Goal: Information Seeking & Learning: Stay updated

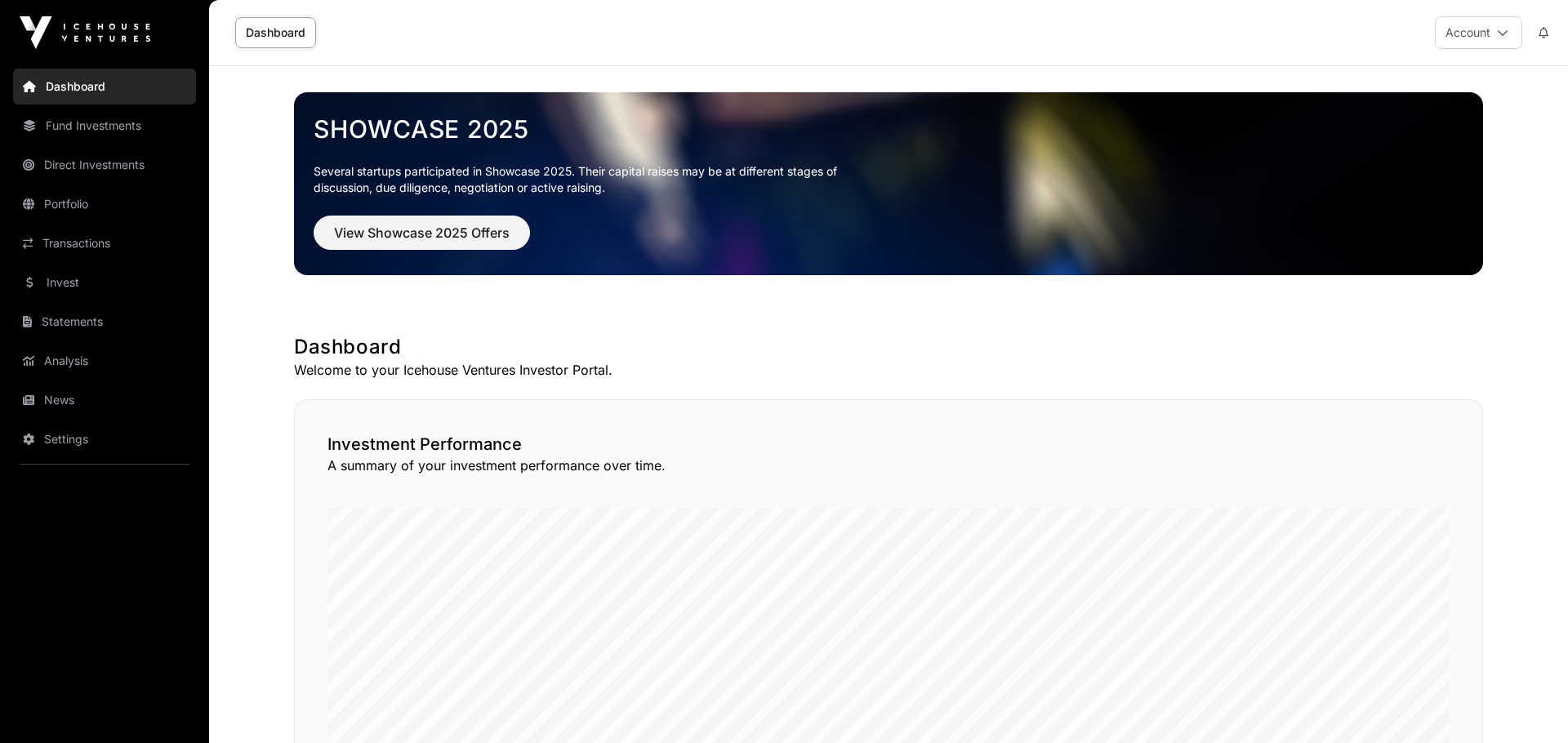
click at [71, 402] on link "News" at bounding box center [104, 401] width 183 height 36
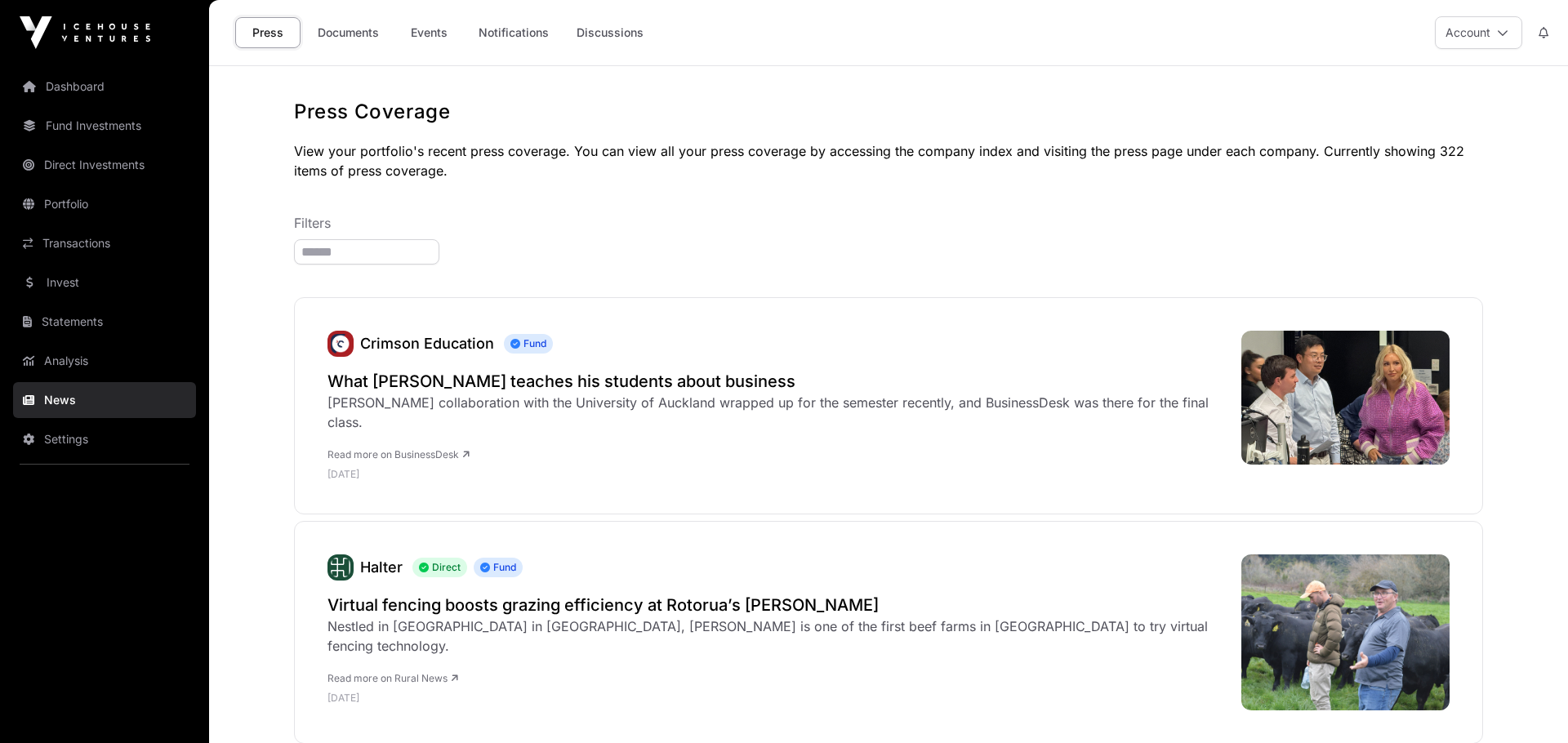
click at [361, 27] on link "Documents" at bounding box center [348, 33] width 82 height 31
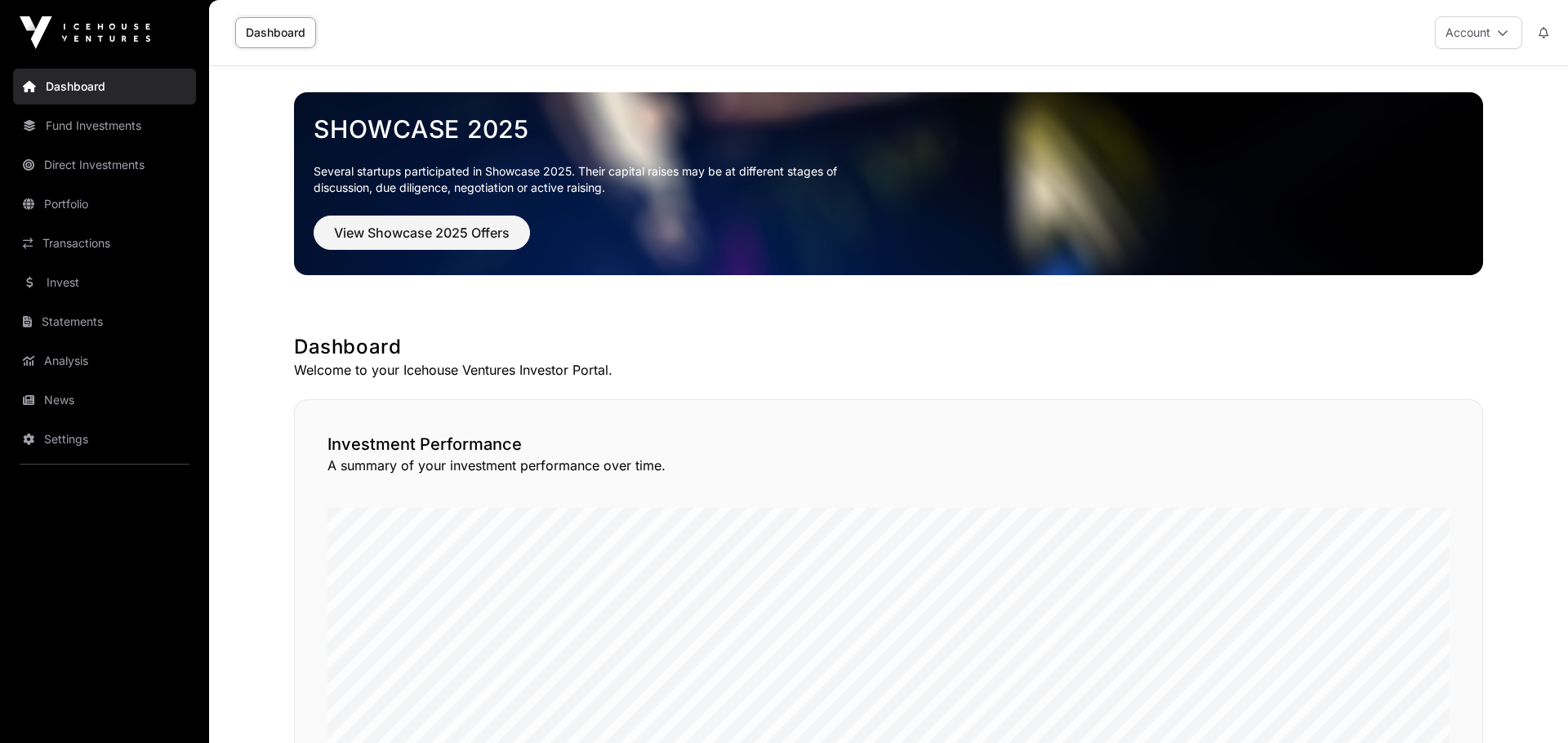
click at [83, 286] on link "Invest" at bounding box center [104, 282] width 183 height 36
